Goal: Book appointment/travel/reservation

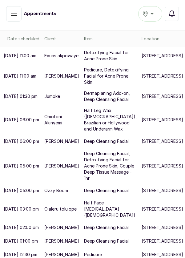
scroll to position [75, 0]
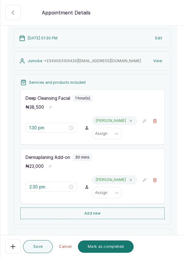
scroll to position [59, 0]
click at [111, 211] on button "Add new" at bounding box center [92, 213] width 144 height 12
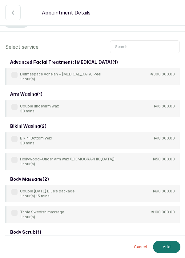
scroll to position [0, 0]
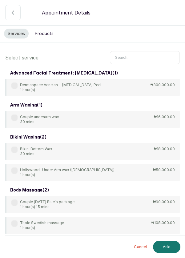
click at [138, 58] on input "text" at bounding box center [145, 57] width 70 height 13
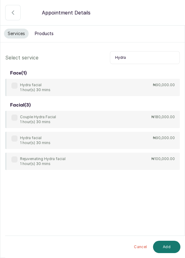
type input "Hydra"
click at [16, 85] on label at bounding box center [14, 86] width 6 height 6
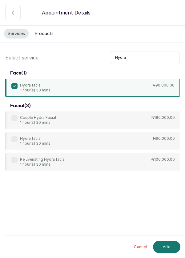
click at [171, 246] on button "Add" at bounding box center [166, 247] width 27 height 12
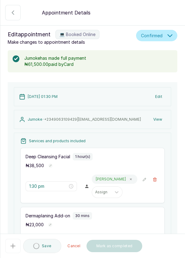
type input "3:00 pm"
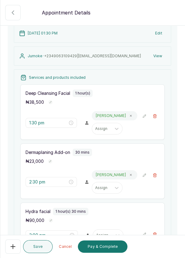
scroll to position [66, 0]
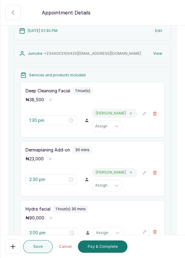
click at [158, 115] on button "💻 Booked Online" at bounding box center [154, 113] width 9 height 9
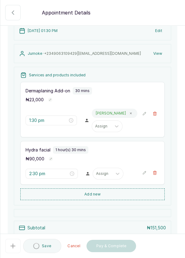
type input "2:30 pm"
type input "3:00 pm"
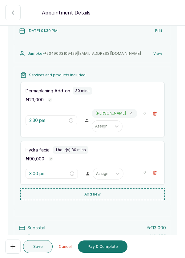
scroll to position [133, 0]
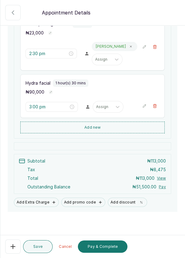
click at [155, 48] on button "💻 Booked Online" at bounding box center [154, 46] width 9 height 9
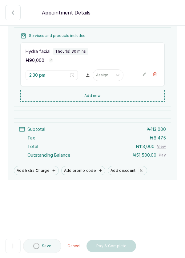
type input "3:00 pm"
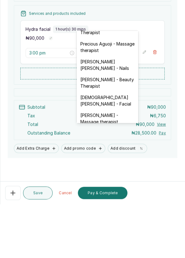
scroll to position [337, 0]
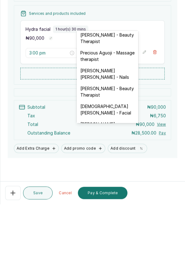
click at [121, 154] on div "[DEMOGRAPHIC_DATA][PERSON_NAME] - Facial" at bounding box center [108, 163] width 62 height 18
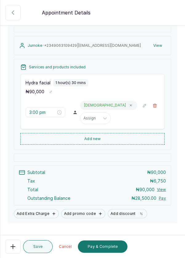
click at [116, 250] on button "Pay & Complete" at bounding box center [103, 247] width 50 height 12
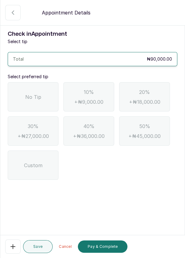
scroll to position [0, 0]
click at [24, 82] on div "No Tip" at bounding box center [33, 96] width 51 height 29
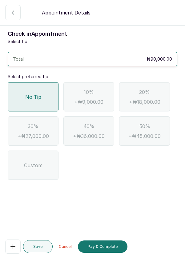
click at [95, 248] on button "Pay & Complete" at bounding box center [103, 247] width 50 height 12
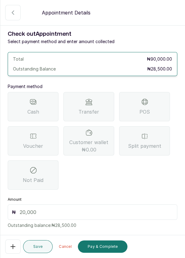
click at [148, 126] on div "Split payment" at bounding box center [144, 140] width 51 height 29
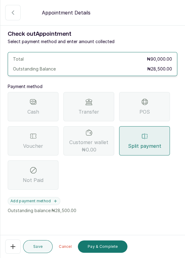
click at [42, 142] on span "Voucher" at bounding box center [33, 145] width 20 height 7
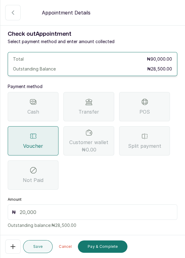
click at [51, 209] on input "text" at bounding box center [97, 212] width 154 height 7
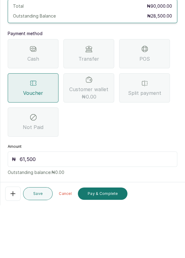
scroll to position [13, 0]
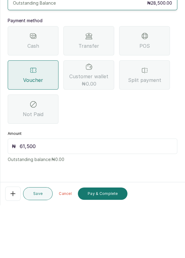
type input "61,500"
click at [38, 113] on div "Voucher" at bounding box center [33, 127] width 51 height 29
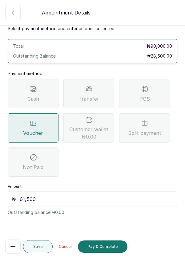
click at [152, 113] on div "Split payment" at bounding box center [144, 127] width 51 height 29
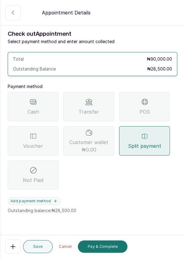
click at [38, 197] on button "Add payment method" at bounding box center [34, 201] width 53 height 8
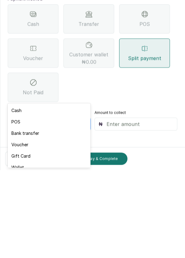
scroll to position [6, 0]
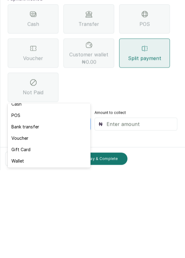
click at [35, 225] on div "Voucher" at bounding box center [49, 225] width 83 height 11
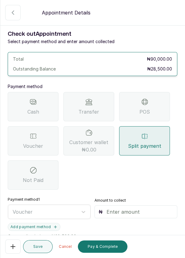
click at [135, 208] on input "text" at bounding box center [140, 211] width 67 height 7
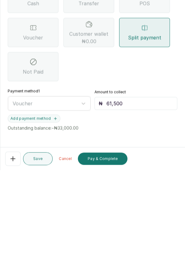
scroll to position [22, 0]
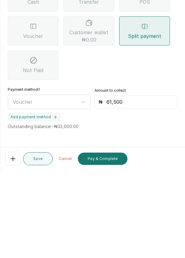
type input "61,500"
click at [55, 203] on icon "button" at bounding box center [55, 205] width 4 height 4
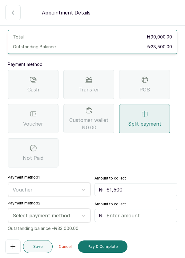
click at [90, 86] on span "Transfer" at bounding box center [89, 89] width 21 height 7
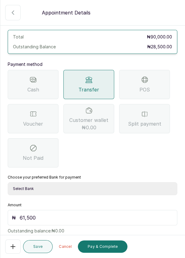
scroll to position [41, 0]
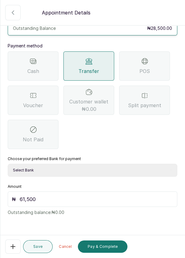
click at [71, 164] on select "Select Bank DERMASPACE ESTHETIC & WELLNESS CENT Sterling Bank DERMASPACEEST/DER…" at bounding box center [93, 170] width 170 height 13
select select "818ea5c0-5b47-4751-8f35-6fc14409c533"
click at [142, 108] on div "Cash Transfer POS Voucher Customer wallet ₦0.00 Split payment Not Paid" at bounding box center [93, 100] width 170 height 98
click at [157, 102] on span "Split payment" at bounding box center [144, 105] width 33 height 7
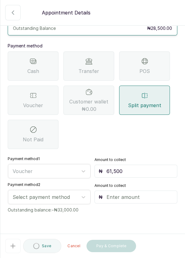
scroll to position [38, 0]
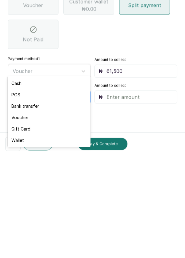
click at [49, 210] on div "Bank transfer" at bounding box center [49, 208] width 83 height 11
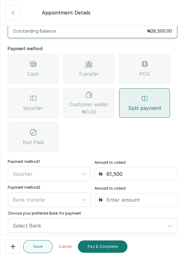
click at [136, 196] on input "text" at bounding box center [140, 199] width 67 height 7
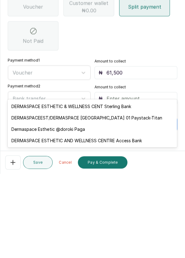
scroll to position [63, 0]
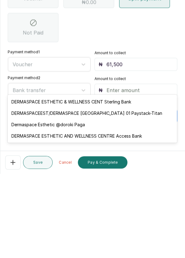
click at [129, 199] on div "DERMASPACEEST/DERMASPACE [GEOGRAPHIC_DATA] 01 Paystack-Titan" at bounding box center [92, 197] width 169 height 11
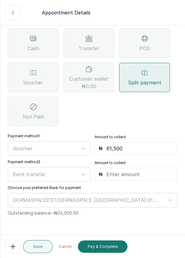
click at [135, 171] on input "text" at bounding box center [140, 174] width 67 height 7
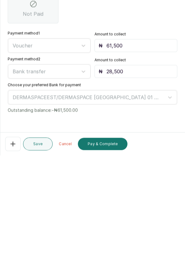
type input "28,500"
click at [112, 247] on button "Pay & Complete" at bounding box center [103, 247] width 50 height 12
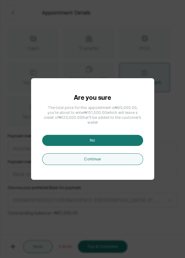
click at [172, 100] on div "Are you sure The total price for this appointment is ₦90,000.00 , you’re about …" at bounding box center [92, 129] width 185 height 258
click at [100, 80] on div "Are you sure The total price for this appointment is ₦90,000.00 , you’re about …" at bounding box center [92, 129] width 185 height 258
click at [111, 146] on button "No" at bounding box center [92, 140] width 101 height 11
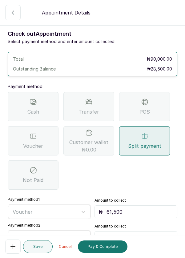
scroll to position [0, 0]
click at [10, 8] on button "Completed" at bounding box center [12, 12] width 15 height 15
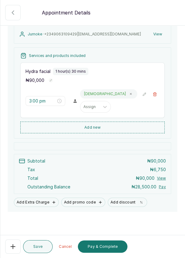
scroll to position [85, 0]
click at [107, 247] on button "Pay & Complete" at bounding box center [103, 247] width 50 height 12
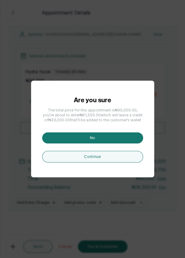
click at [121, 144] on button "No" at bounding box center [92, 137] width 101 height 11
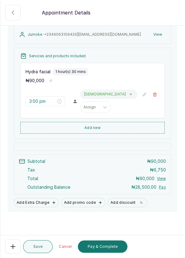
click at [113, 253] on button "Pay & Complete" at bounding box center [103, 247] width 50 height 12
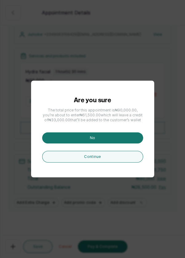
click at [124, 163] on button "Continue" at bounding box center [92, 157] width 101 height 12
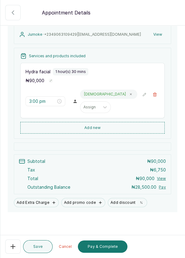
scroll to position [85, 0]
click at [109, 253] on button "Pay & Complete" at bounding box center [103, 247] width 50 height 12
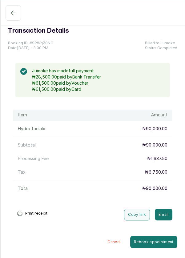
click at [9, 12] on button "Completed" at bounding box center [13, 12] width 15 height 15
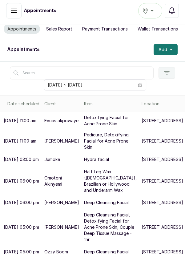
scroll to position [0, 0]
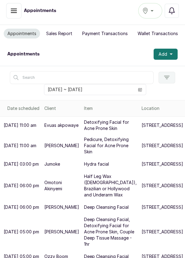
click at [171, 54] on icon "button" at bounding box center [171, 55] width 3 height 2
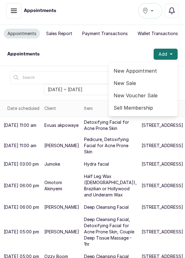
click at [143, 71] on span "New Appointment" at bounding box center [143, 70] width 59 height 7
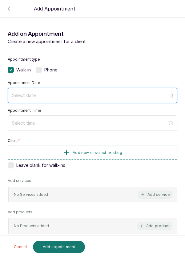
click at [87, 96] on input at bounding box center [90, 95] width 156 height 7
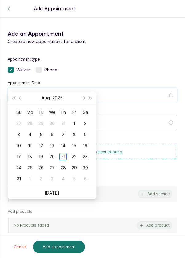
scroll to position [50, 0]
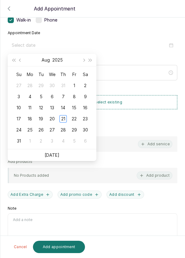
click at [67, 124] on td "28" at bounding box center [63, 129] width 11 height 11
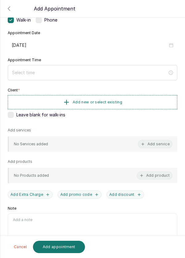
type input "[DATE]"
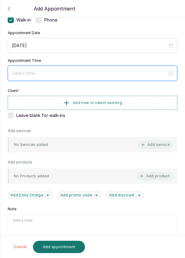
click at [47, 72] on input at bounding box center [90, 73] width 156 height 7
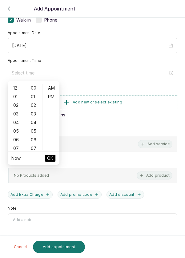
click at [13, 111] on div "03" at bounding box center [16, 114] width 15 height 9
click at [16, 107] on div "02" at bounding box center [16, 105] width 15 height 9
click at [34, 124] on div "04" at bounding box center [33, 122] width 15 height 9
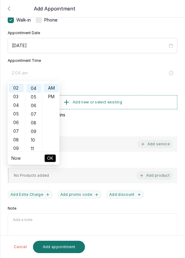
click at [35, 131] on div "09" at bounding box center [33, 131] width 15 height 9
click at [35, 131] on div "14" at bounding box center [33, 131] width 15 height 9
click at [33, 133] on div "19" at bounding box center [33, 131] width 15 height 9
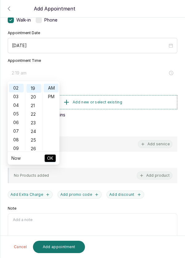
click at [35, 140] on div "25" at bounding box center [33, 140] width 15 height 9
click at [35, 133] on div "30" at bounding box center [33, 131] width 15 height 9
click at [51, 99] on div "PM" at bounding box center [51, 96] width 15 height 9
type input "2:30 pm"
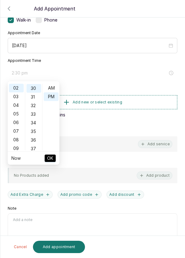
scroll to position [8, 0]
click at [55, 158] on button "OK" at bounding box center [50, 158] width 11 height 7
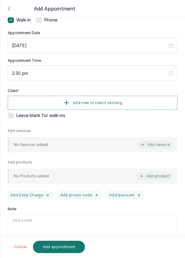
click at [141, 103] on button "Add new or select existing" at bounding box center [93, 103] width 170 height 14
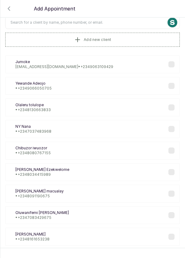
scroll to position [0, 0]
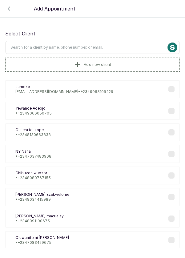
click at [105, 46] on input "text" at bounding box center [92, 47] width 175 height 13
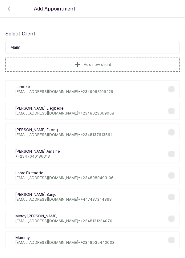
type input "Maimu"
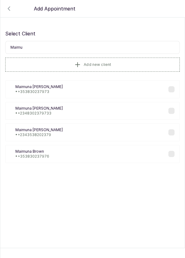
click at [68, 89] on div "[PERSON_NAME] • [PHONE_NUMBER]" at bounding box center [92, 89] width 175 height 18
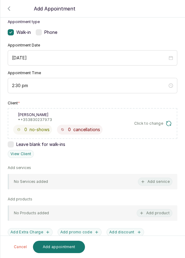
scroll to position [40, 0]
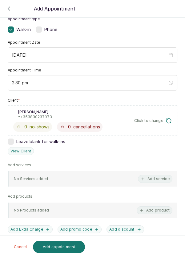
click at [155, 179] on button "Add service" at bounding box center [155, 179] width 34 height 8
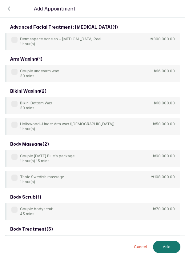
scroll to position [0, 0]
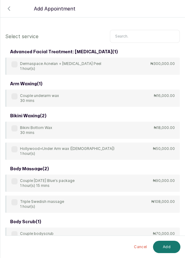
click at [151, 34] on input "text" at bounding box center [145, 36] width 70 height 13
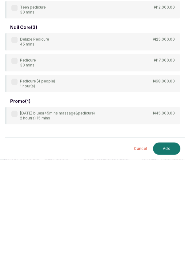
scroll to position [3, 0]
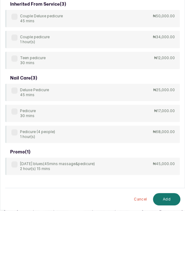
type input "Pedicure"
click at [18, 156] on div "Pedicure 30 mins" at bounding box center [23, 161] width 24 height 10
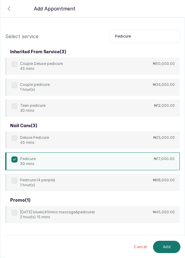
click at [165, 250] on button "Add" at bounding box center [166, 247] width 27 height 12
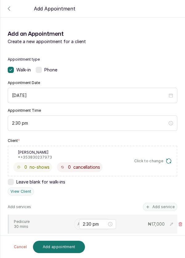
click at [78, 222] on input "text" at bounding box center [78, 224] width 1 height 4
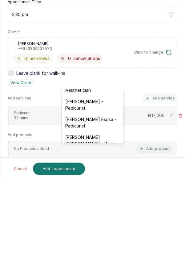
scroll to position [38, 0]
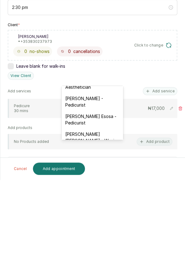
click at [106, 180] on div "[PERSON_NAME] - Pedicurist" at bounding box center [93, 180] width 62 height 18
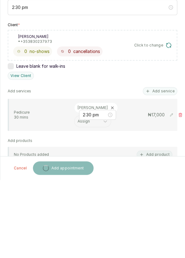
scroll to position [3, 0]
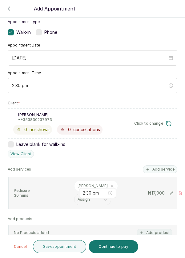
click at [72, 250] on button "Save appointment" at bounding box center [60, 246] width 54 height 13
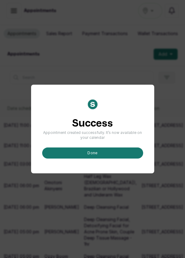
click at [93, 159] on button "done" at bounding box center [92, 153] width 101 height 11
